Goal: Information Seeking & Learning: Check status

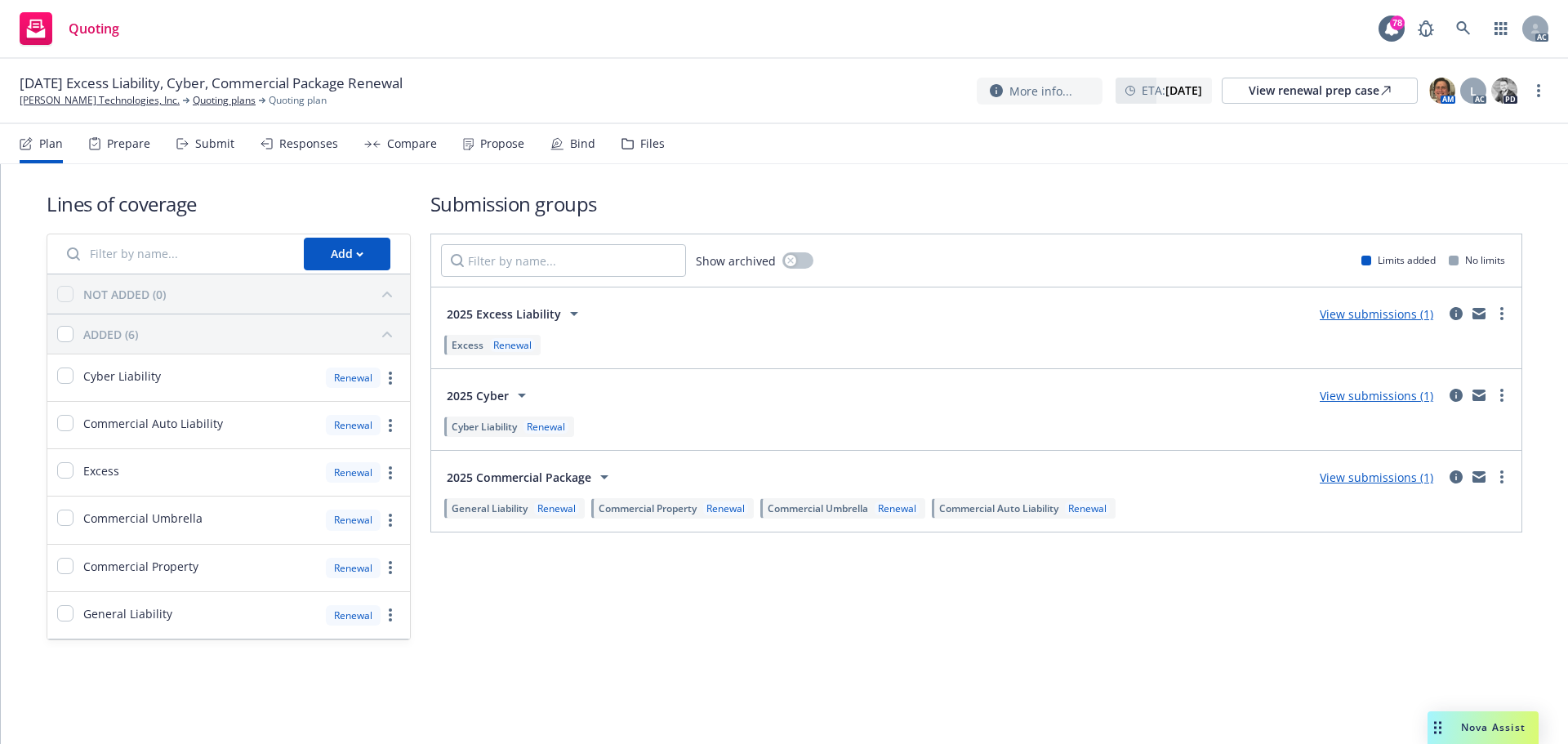
click at [284, 145] on div "Responses" at bounding box center [308, 144] width 59 height 13
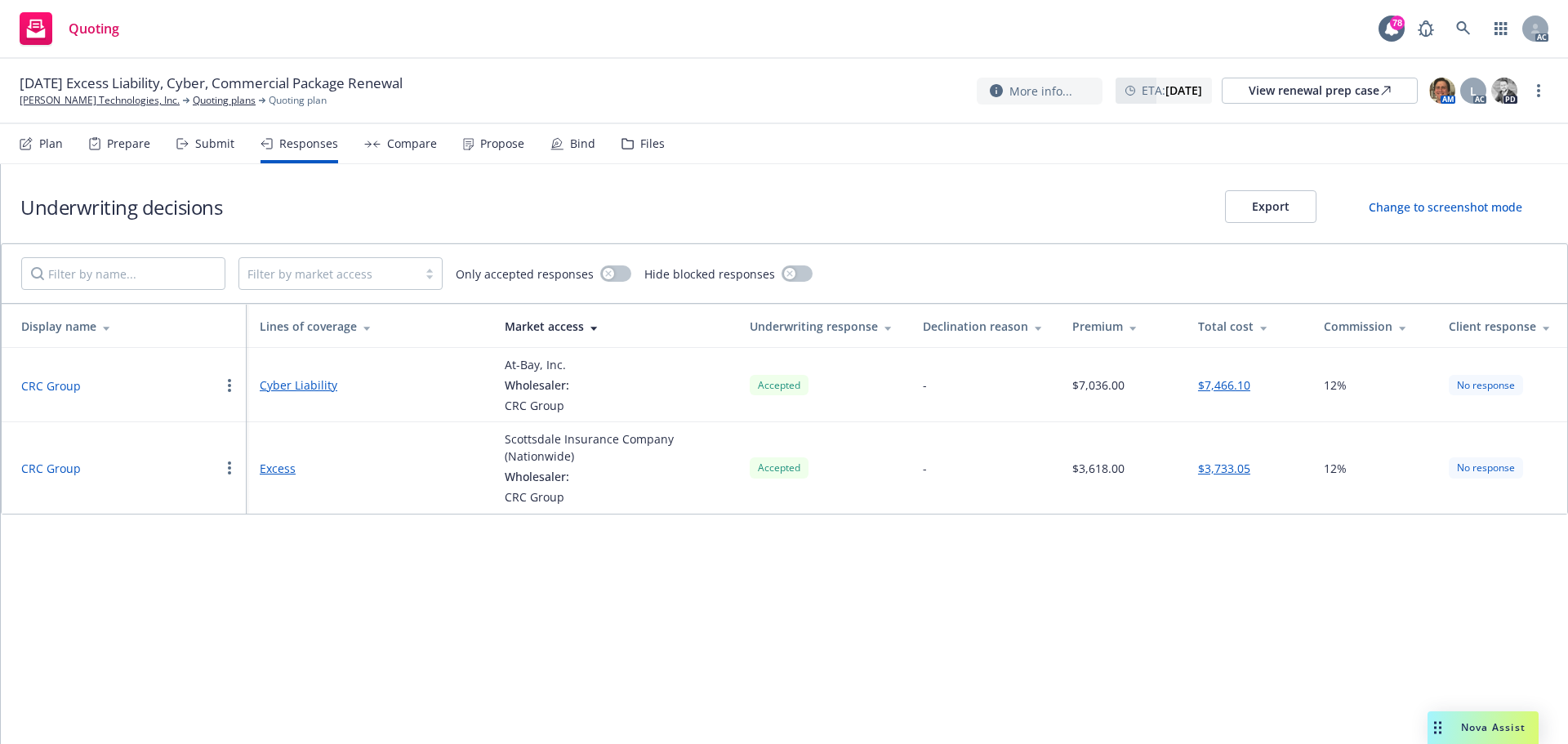
click at [50, 468] on button "CRC Group" at bounding box center [51, 468] width 60 height 18
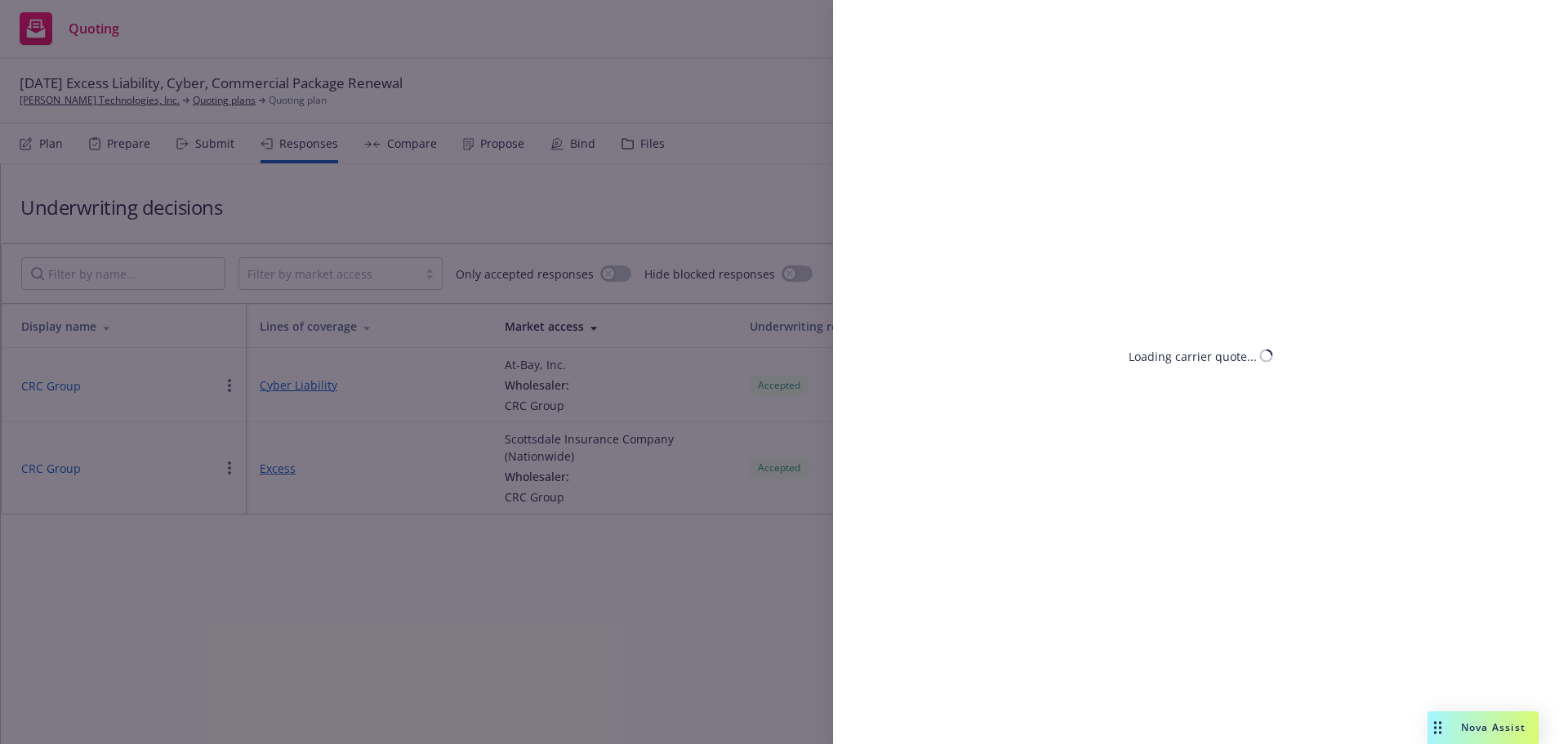
select select "CA"
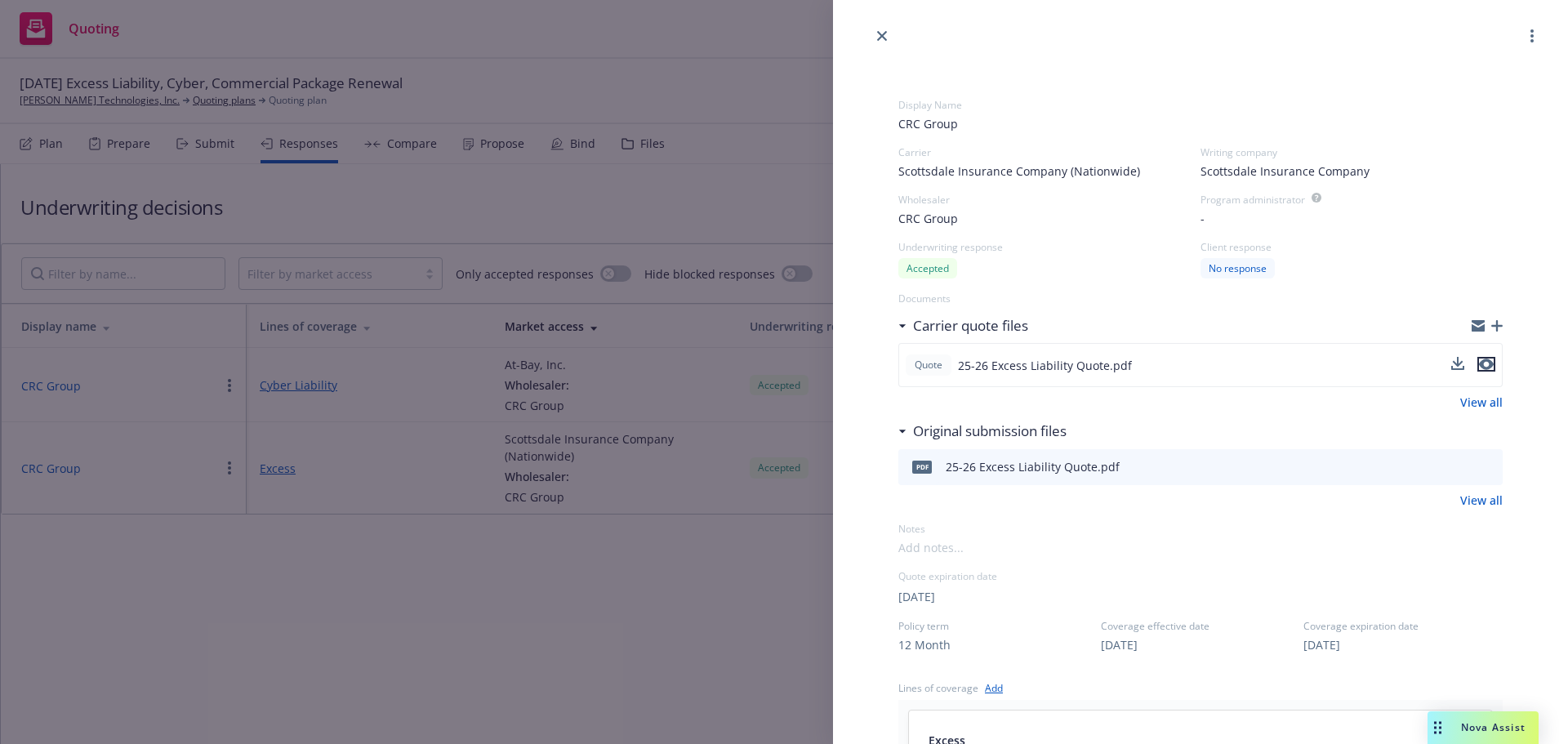
click at [1480, 363] on icon "preview file" at bounding box center [1487, 364] width 15 height 11
drag, startPoint x: 204, startPoint y: 650, endPoint x: 215, endPoint y: 635, distance: 18.6
click at [204, 651] on div "Display Name CRC Group Carrier Scottsdale Insurance Company (Nationwide) Writin…" at bounding box center [784, 372] width 1568 height 744
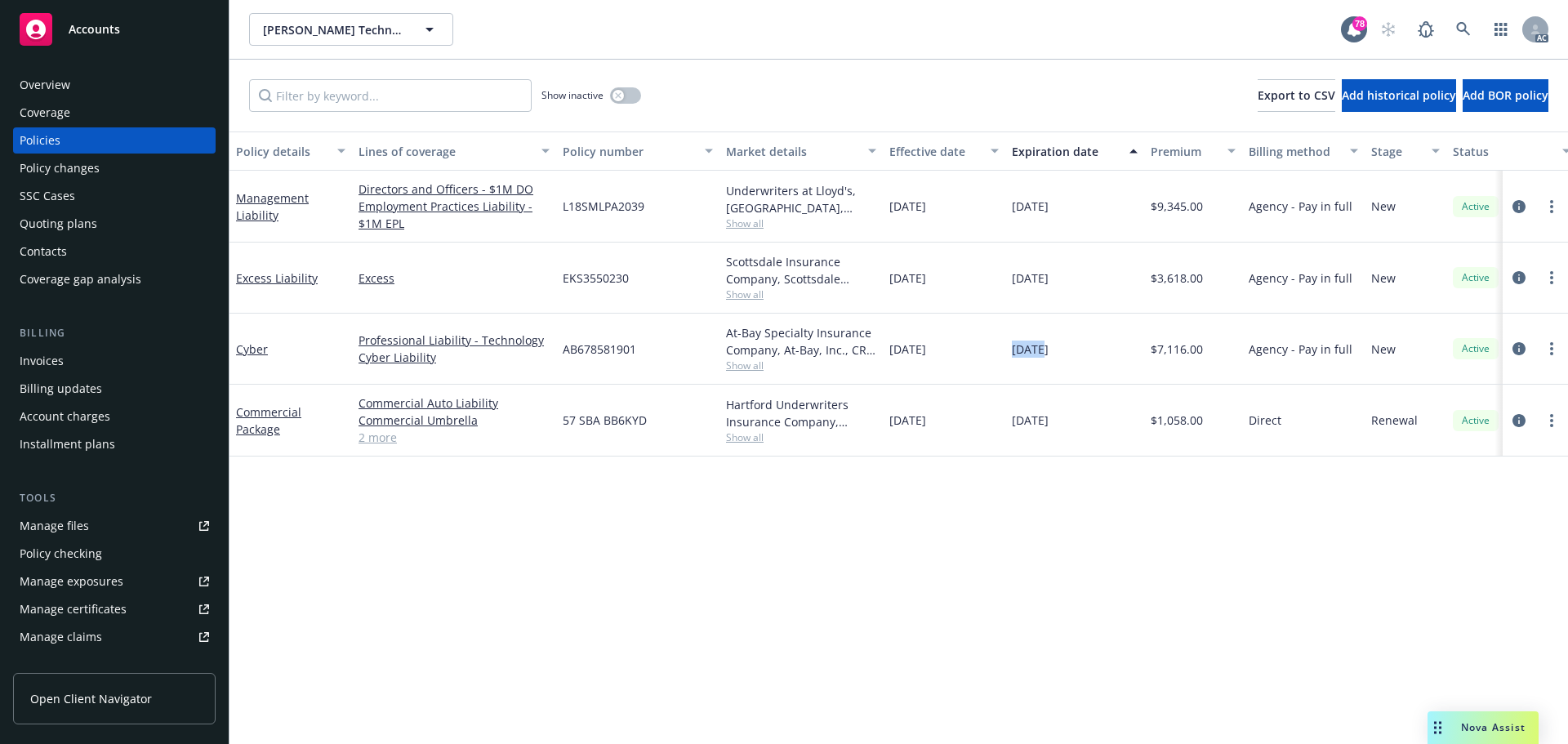
drag, startPoint x: 1009, startPoint y: 354, endPoint x: 1043, endPoint y: 356, distance: 34.1
click at [1043, 356] on div "[DATE]" at bounding box center [1075, 348] width 139 height 71
copy span "11/14"
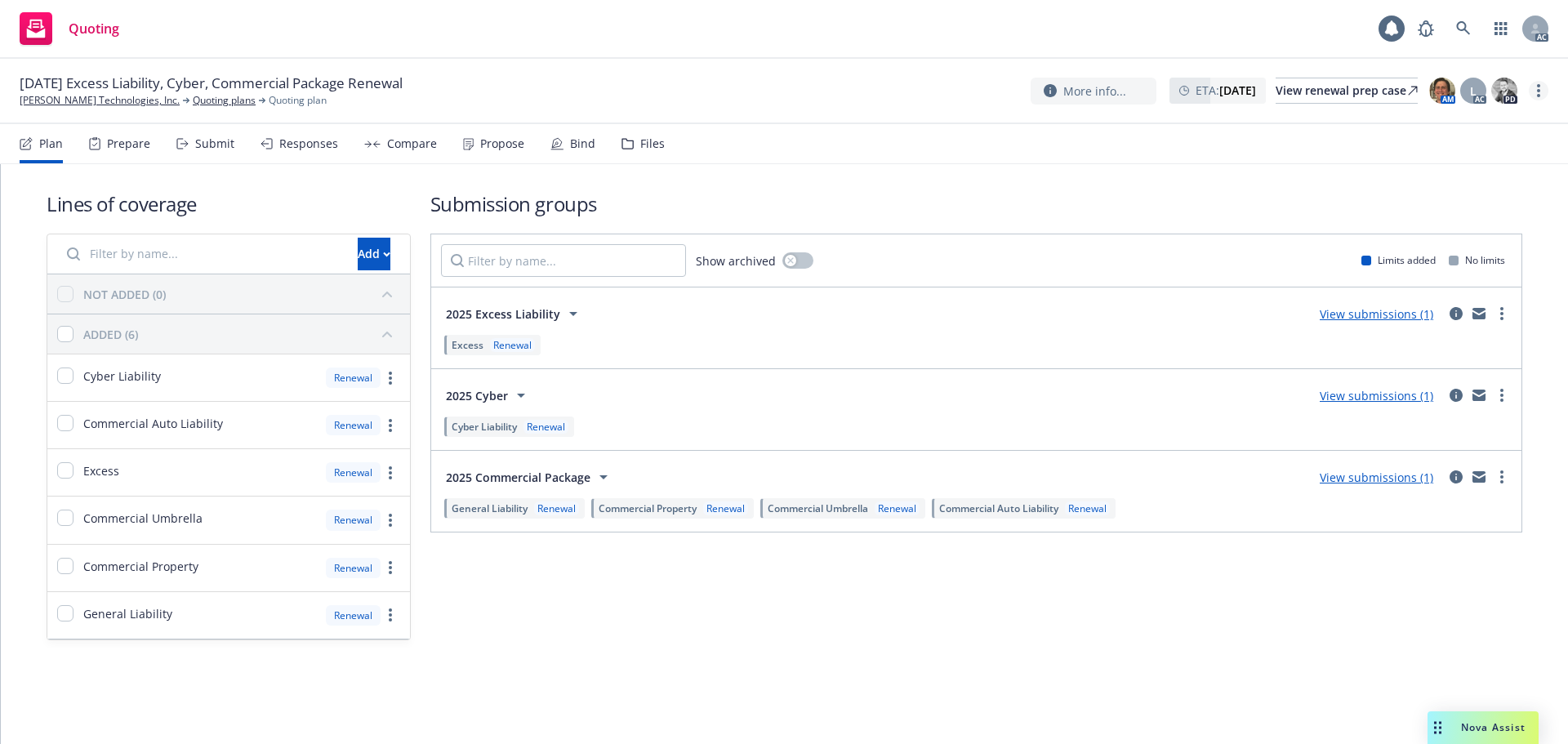
click at [1541, 86] on link "more" at bounding box center [1539, 90] width 19 height 19
click at [1445, 123] on link "Copy logging email" at bounding box center [1457, 123] width 182 height 32
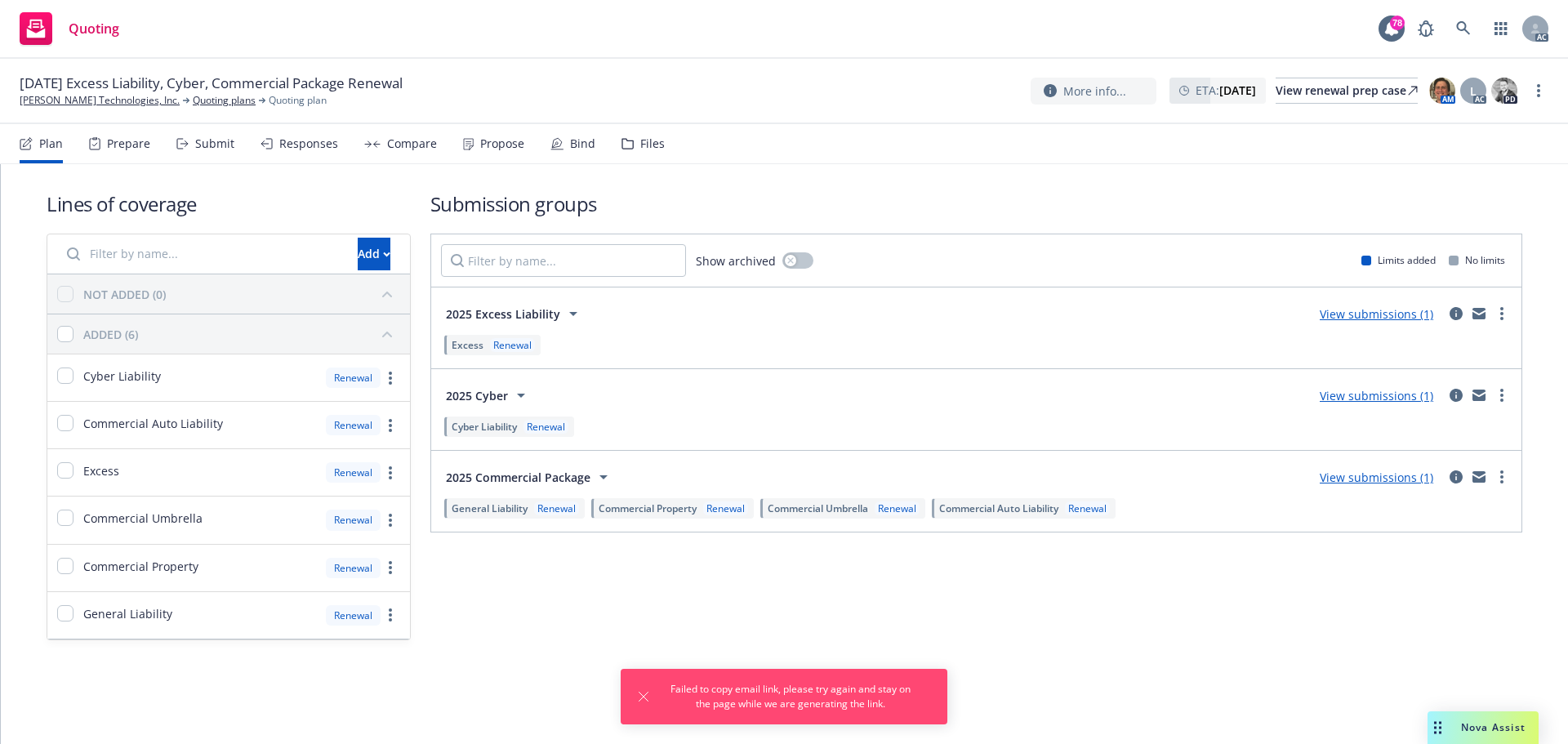
click at [1193, 635] on div "Submission groups Show archived Limits added No limits 2025 Excess Liability Vi…" at bounding box center [976, 415] width 1092 height 450
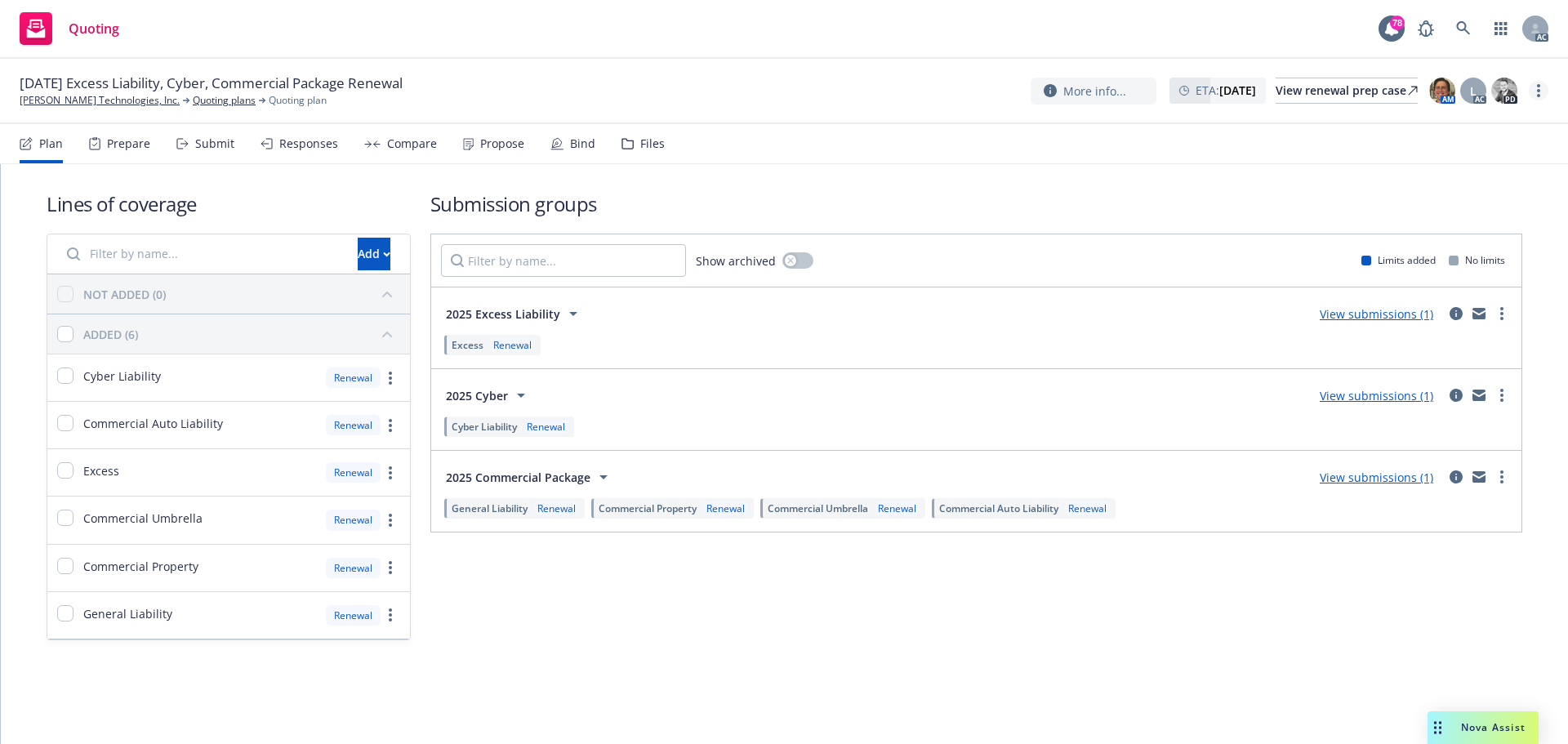
click at [1534, 96] on link "more" at bounding box center [1539, 90] width 19 height 19
click at [1482, 126] on link "Copy logging email" at bounding box center [1457, 123] width 182 height 32
